Goal: Communication & Community: Ask a question

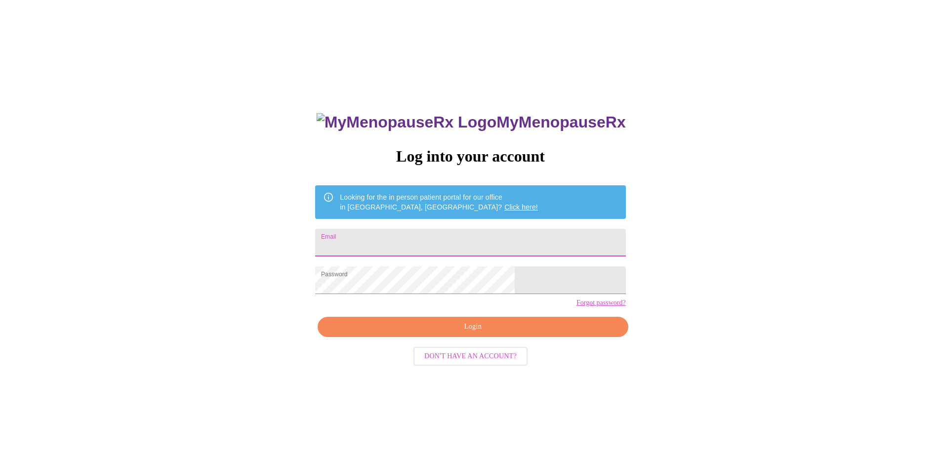
click at [405, 239] on input "Email" at bounding box center [470, 243] width 310 height 28
type input "[EMAIL_ADDRESS][DOMAIN_NAME]"
click at [476, 333] on span "Login" at bounding box center [473, 327] width 288 height 12
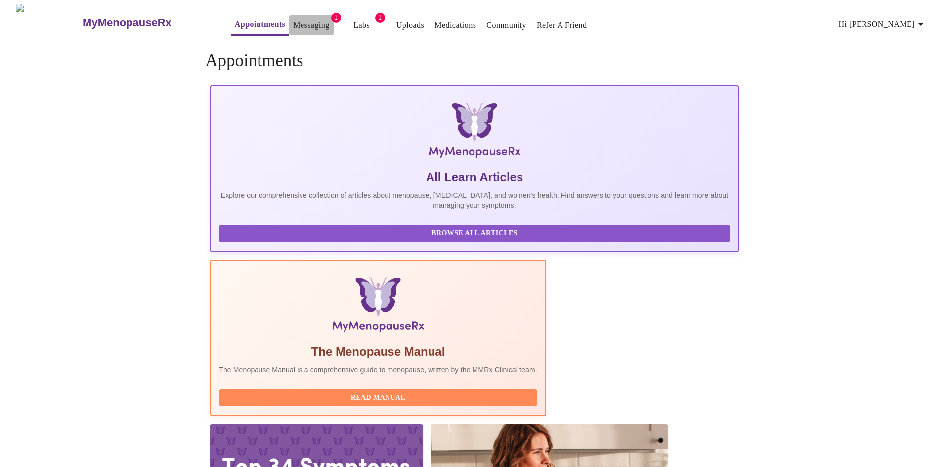
click at [293, 22] on link "Messaging" at bounding box center [311, 25] width 36 height 14
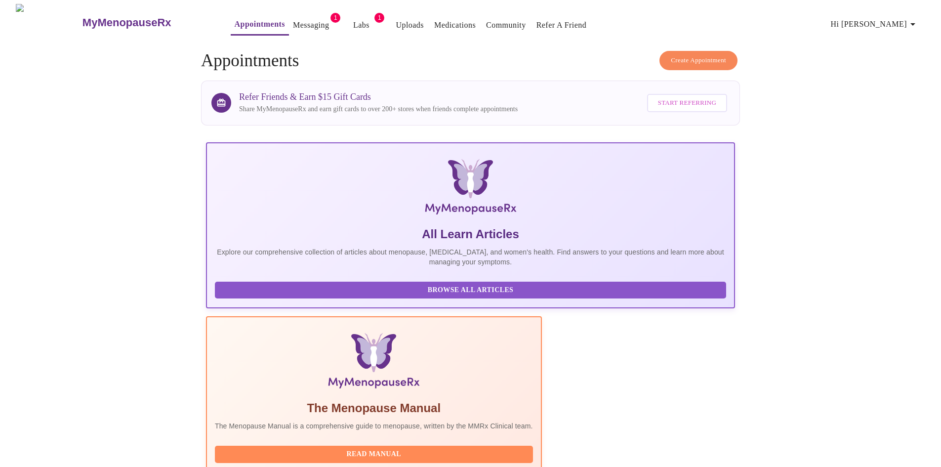
click at [293, 18] on link "Messaging" at bounding box center [311, 25] width 36 height 14
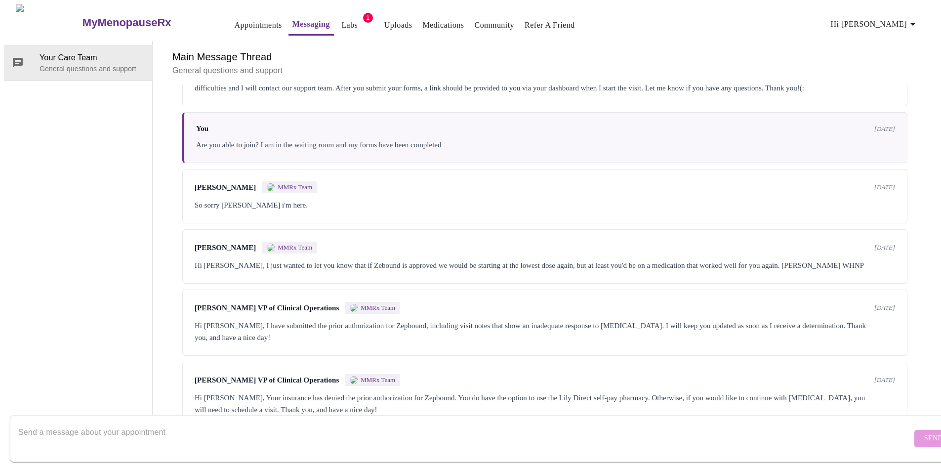
scroll to position [37, 0]
drag, startPoint x: 71, startPoint y: 158, endPoint x: 111, endPoint y: 25, distance: 138.6
click at [71, 158] on div "Your Care Team General questions and support" at bounding box center [78, 234] width 149 height 387
